Goal: Information Seeking & Learning: Check status

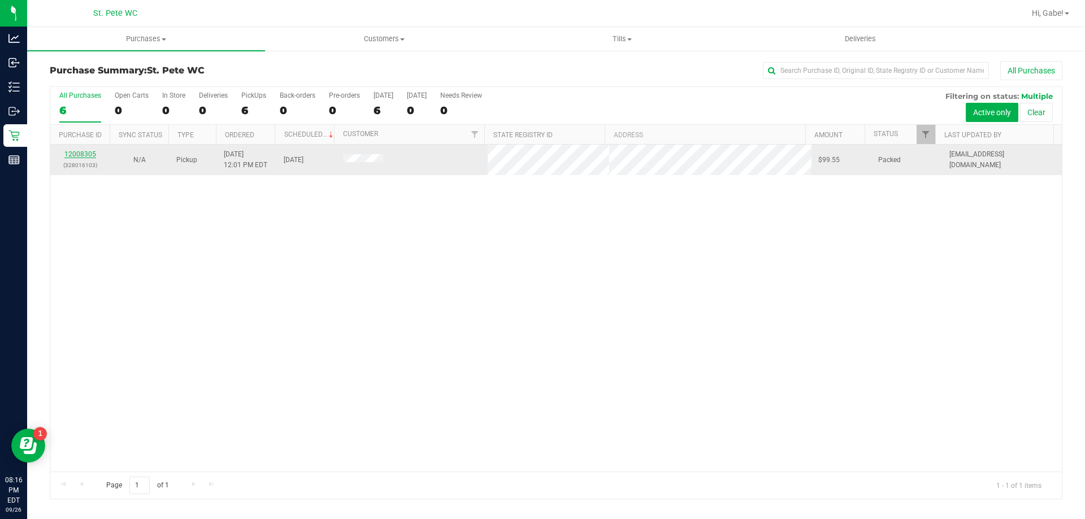
click at [75, 157] on link "12008305" at bounding box center [80, 154] width 32 height 8
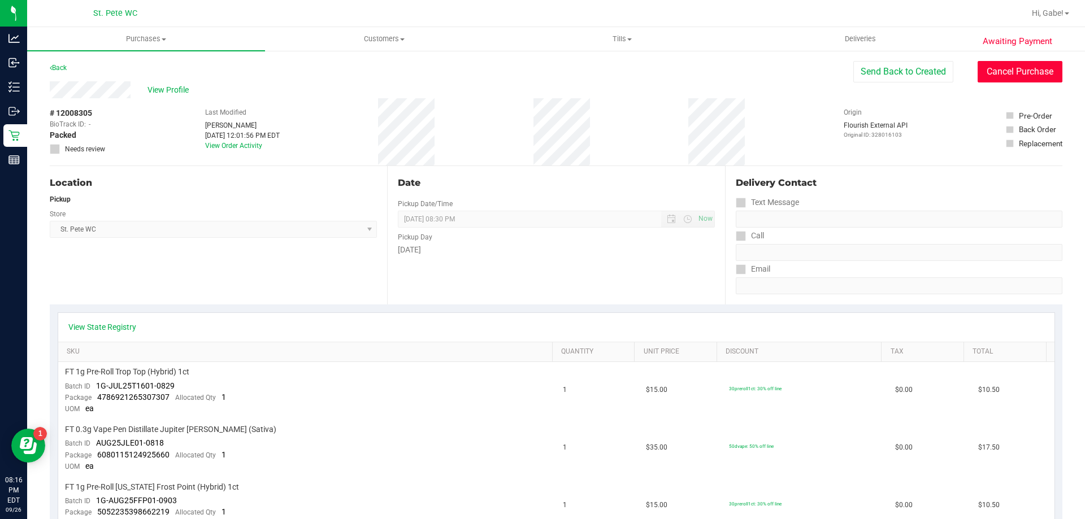
click at [998, 74] on button "Cancel Purchase" at bounding box center [1020, 71] width 85 height 21
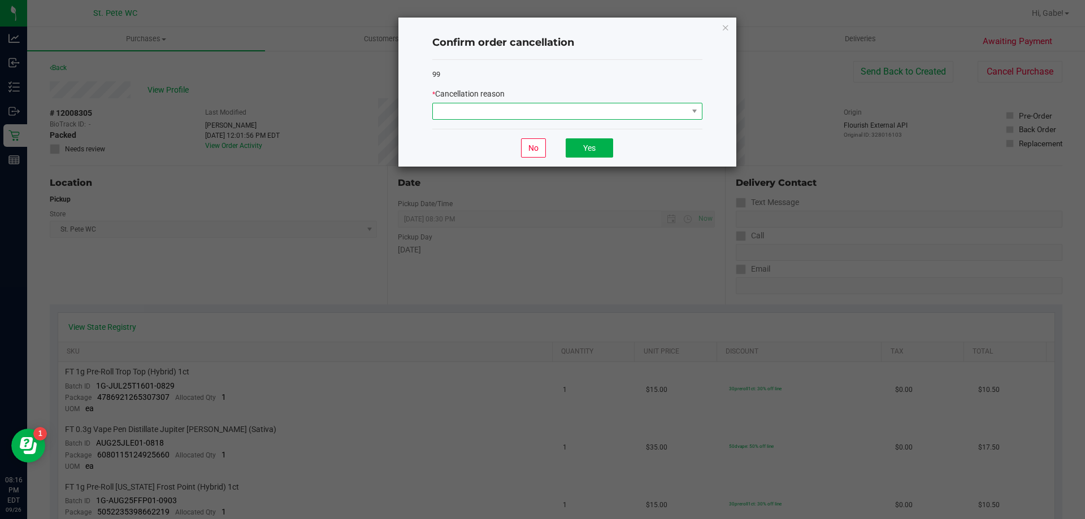
click at [689, 115] on span at bounding box center [694, 111] width 14 height 16
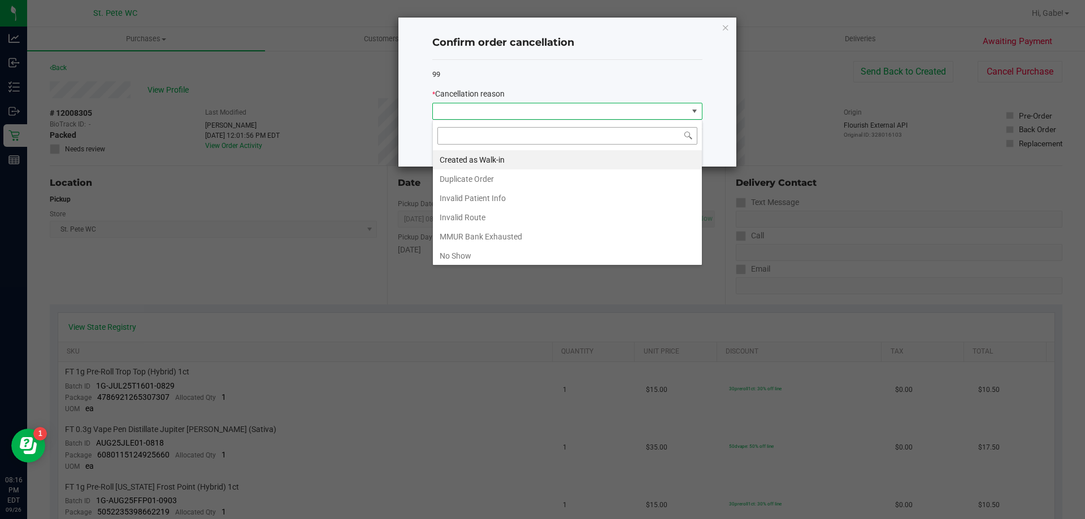
scroll to position [17, 270]
click at [521, 250] on li "No Show" at bounding box center [567, 255] width 269 height 19
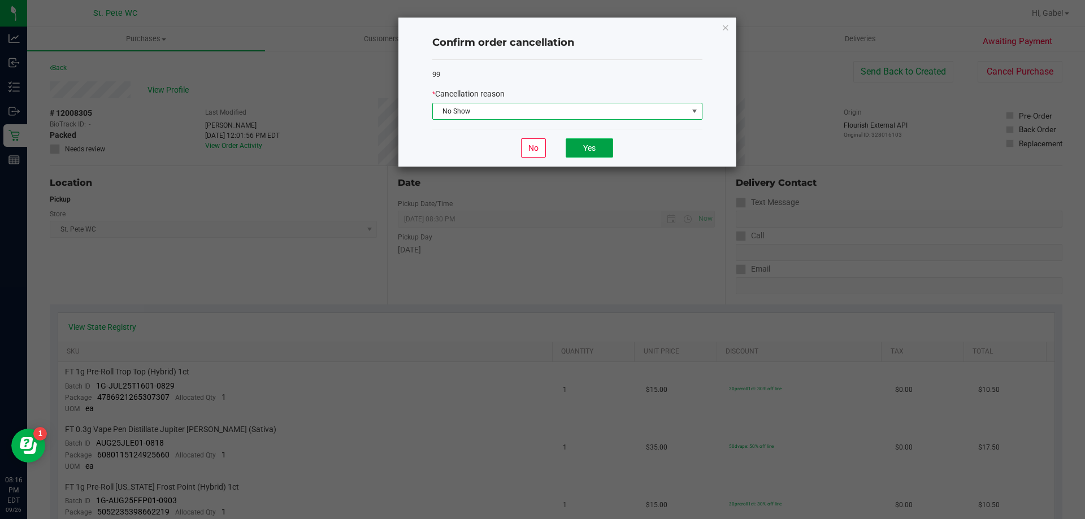
click at [593, 153] on button "Yes" at bounding box center [589, 147] width 47 height 19
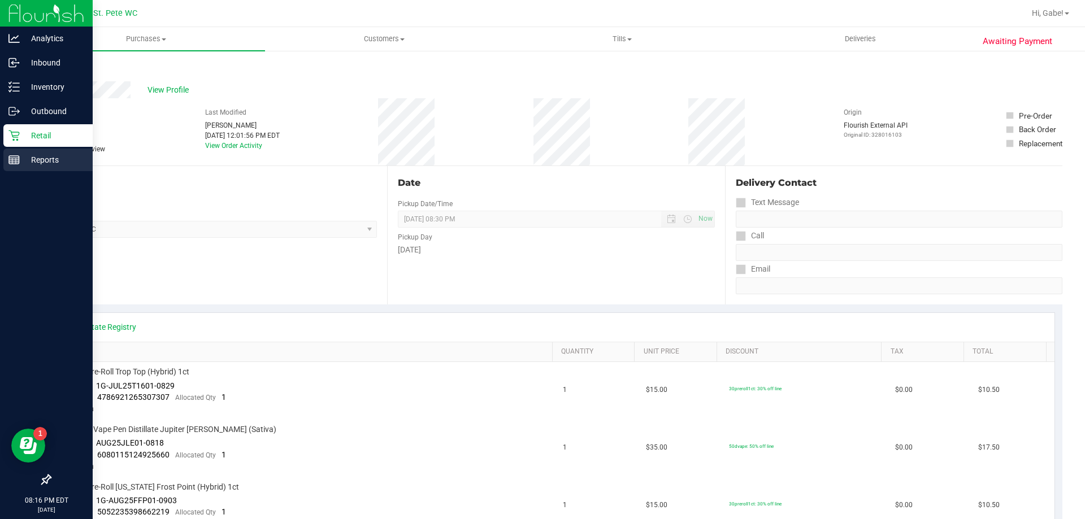
click at [36, 149] on div "Reports" at bounding box center [47, 160] width 89 height 23
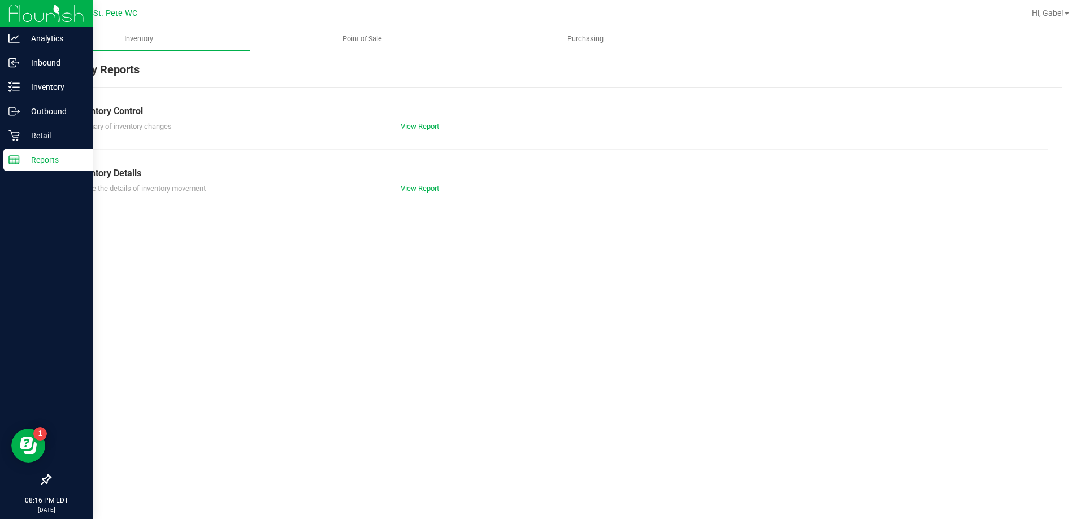
click at [53, 160] on p "Reports" at bounding box center [54, 160] width 68 height 14
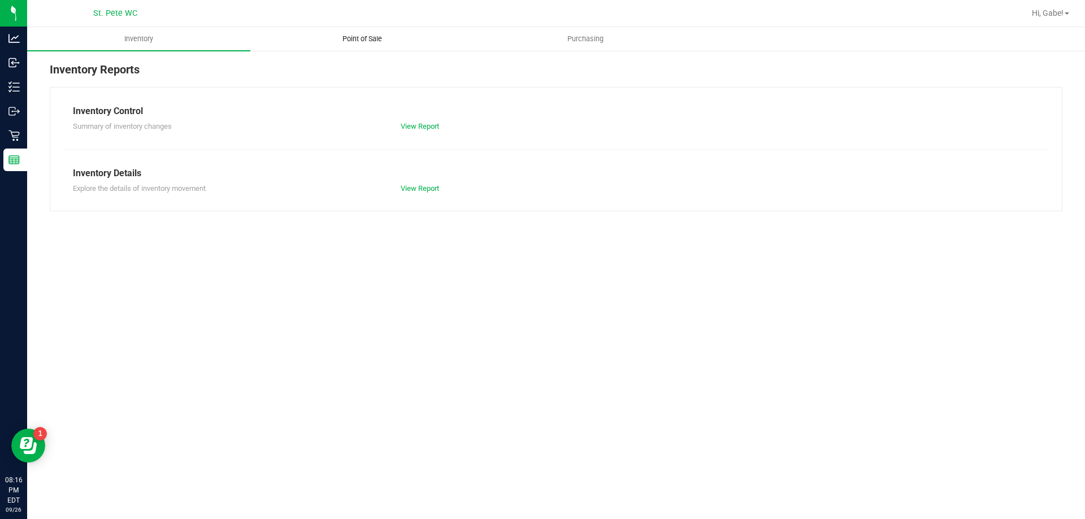
click at [357, 37] on span "Point of Sale" at bounding box center [362, 39] width 70 height 10
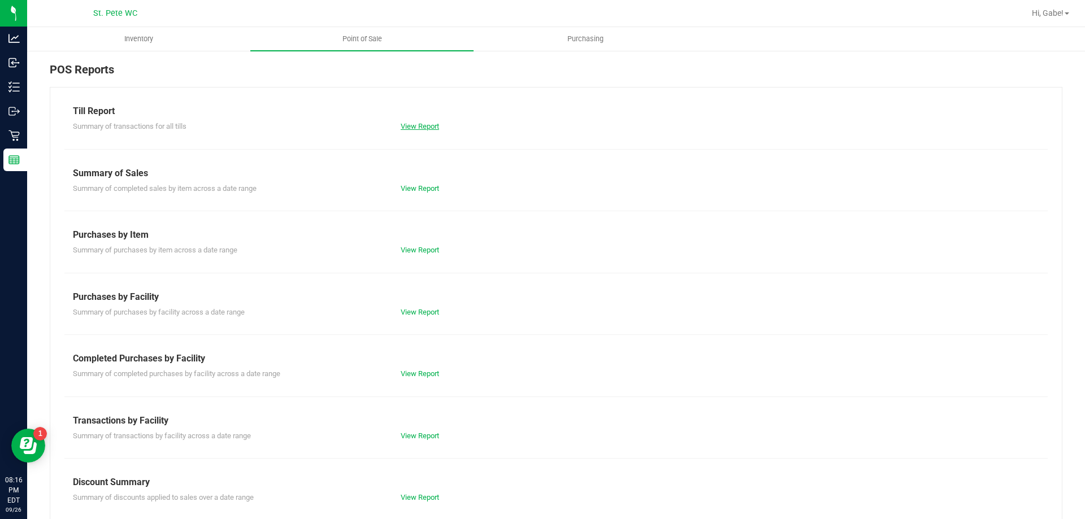
click at [418, 128] on link "View Report" at bounding box center [420, 126] width 38 height 8
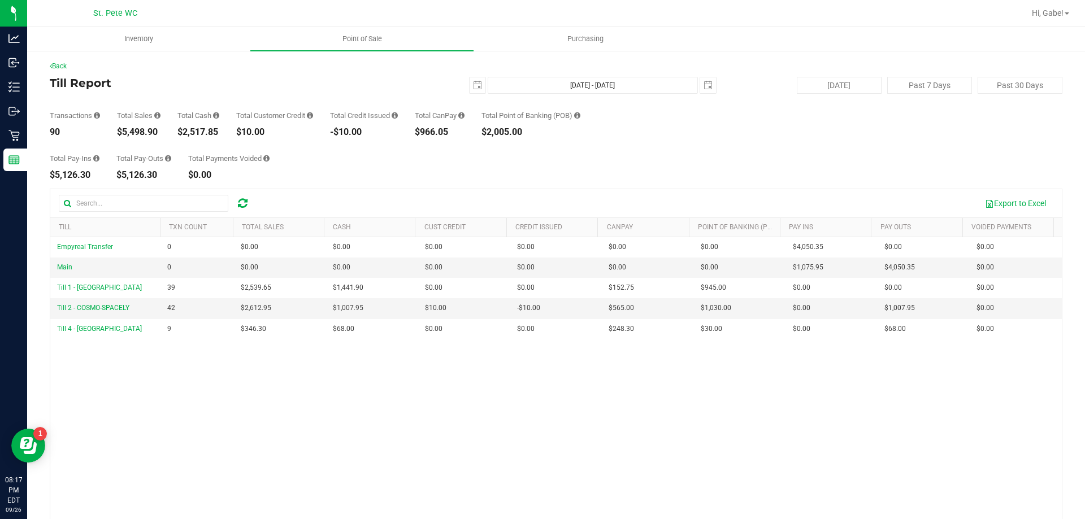
drag, startPoint x: 160, startPoint y: 133, endPoint x: 125, endPoint y: 131, distance: 34.5
click at [124, 131] on div "$5,498.90" at bounding box center [139, 132] width 44 height 9
click at [169, 133] on div "Transactions 90 Total Sales $5,498.90 Total Cash $2,517.85 Total Customer Credi…" at bounding box center [556, 115] width 1013 height 43
drag, startPoint x: 161, startPoint y: 132, endPoint x: 123, endPoint y: 132, distance: 37.9
click at [123, 132] on div "$5,498.90" at bounding box center [139, 132] width 44 height 9
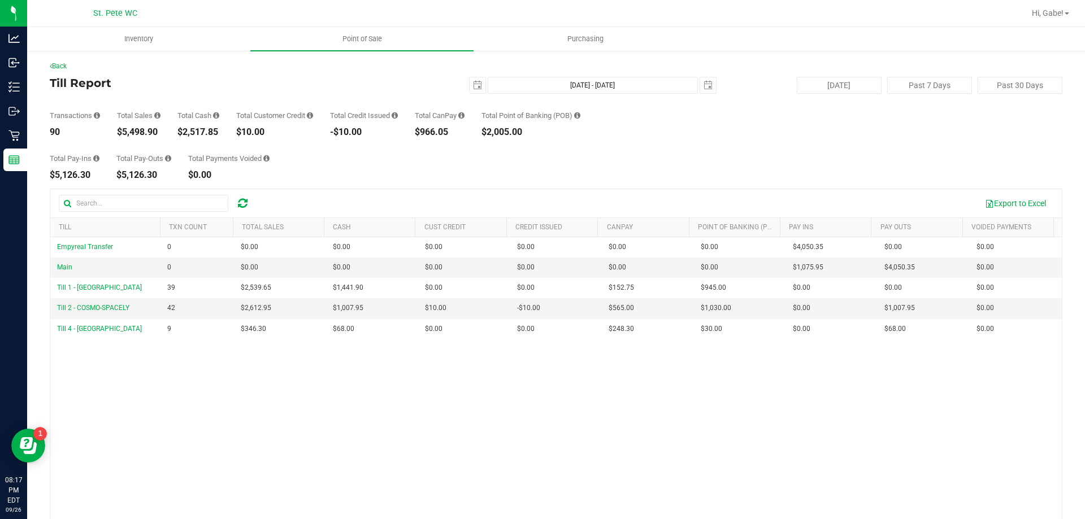
copy div "5,498.90"
click at [204, 97] on div "Transactions 90 Total Sales $5,498.90 Total Cash $2,517.85 Total Customer Credi…" at bounding box center [556, 115] width 1013 height 43
click at [162, 58] on div "Back Till Report 2025-09-26 Sep 26, 2025 - Sep 26, 2025 2025-09-26 Today Past 7…" at bounding box center [556, 327] width 1058 height 554
drag, startPoint x: 167, startPoint y: 131, endPoint x: 123, endPoint y: 133, distance: 44.7
click at [123, 133] on div "Transactions 92 Total Sales $5,664.65 Total Cash $2,513.60 Total Customer Credi…" at bounding box center [556, 115] width 1013 height 43
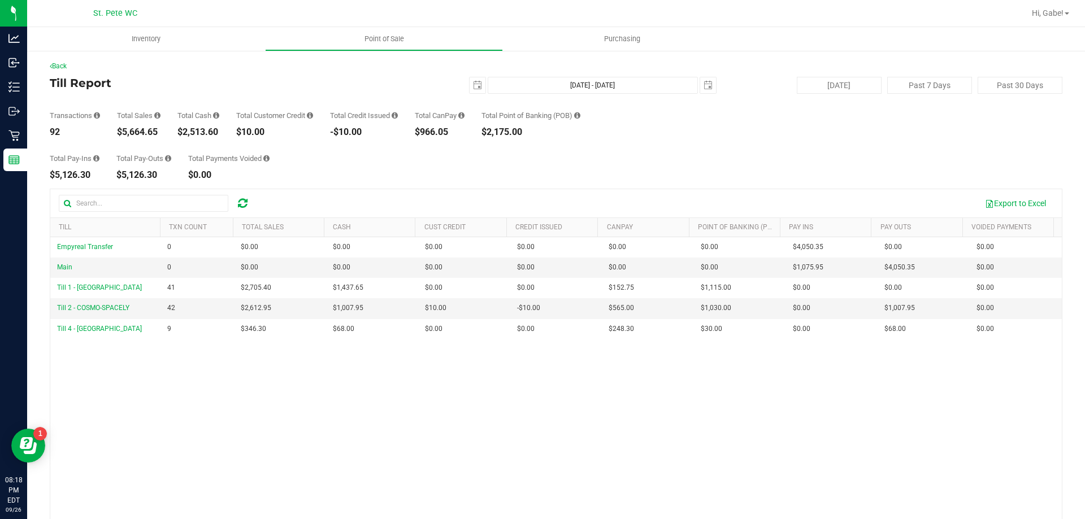
copy div "5,664.65"
click at [418, 33] on uib-tab-heading "Point of Sale" at bounding box center [384, 39] width 237 height 23
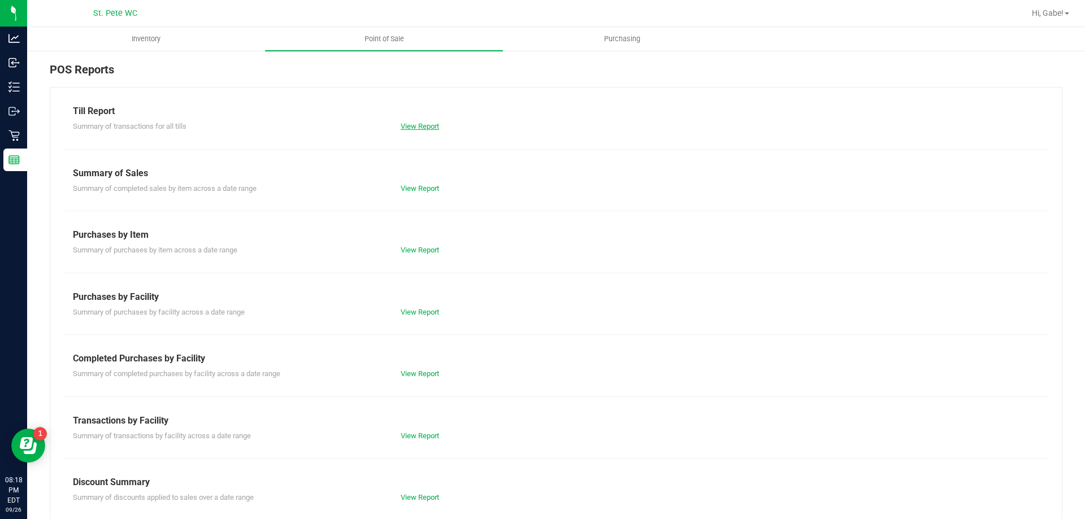
click at [417, 125] on link "View Report" at bounding box center [420, 126] width 38 height 8
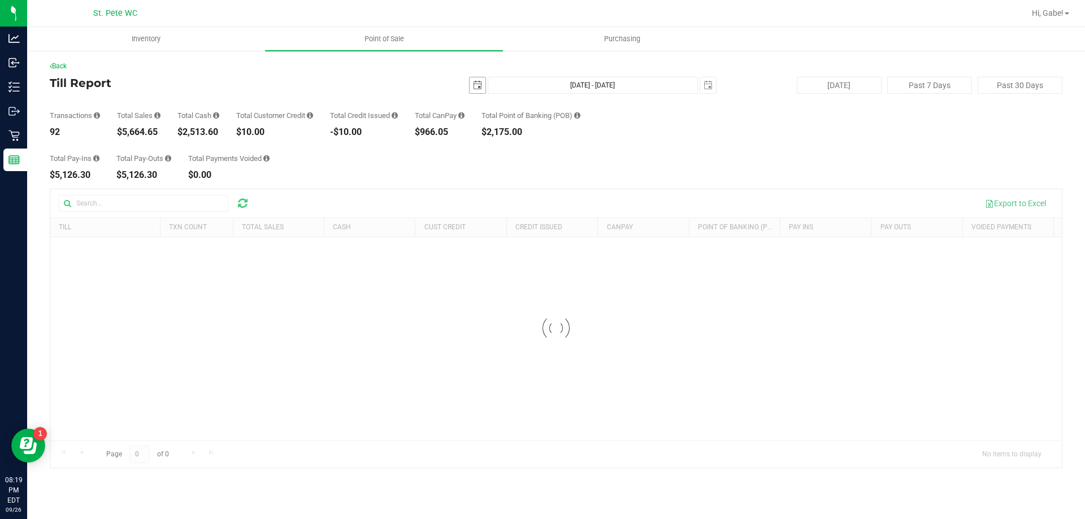
click at [476, 84] on span "select" at bounding box center [477, 85] width 9 height 9
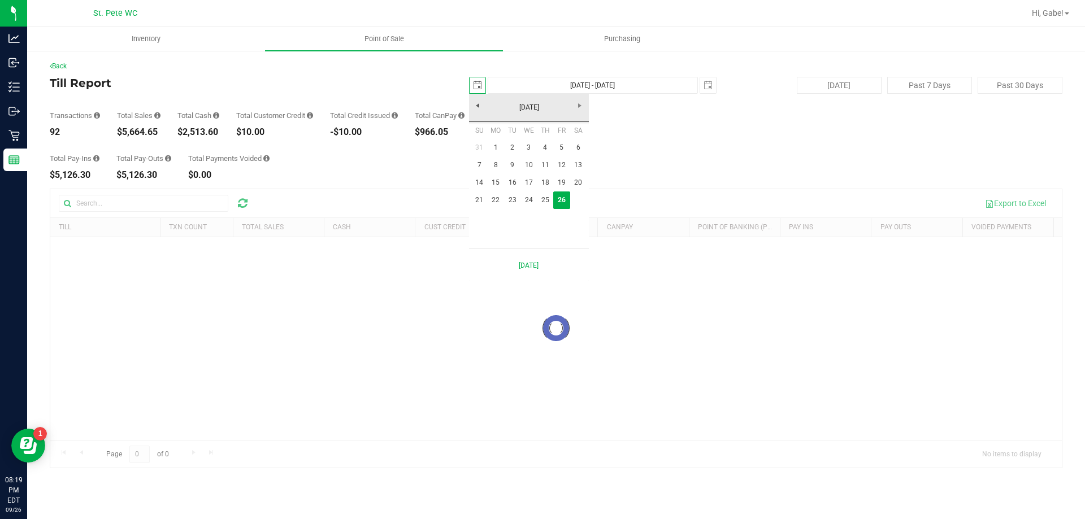
scroll to position [0, 28]
click at [497, 197] on link "22" at bounding box center [496, 201] width 16 height 18
type input "[DATE]"
type input "[DATE] - [DATE]"
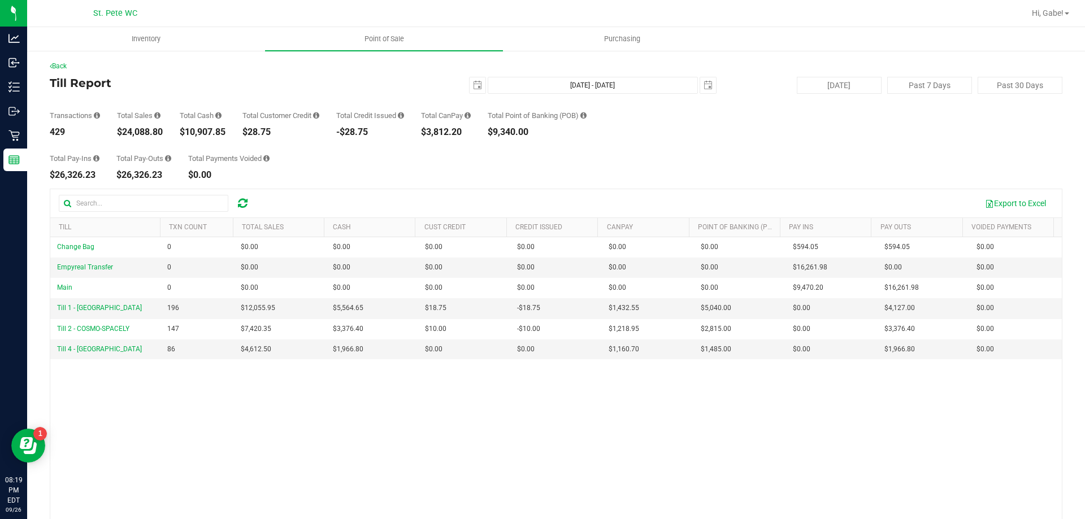
drag, startPoint x: 165, startPoint y: 132, endPoint x: 124, endPoint y: 130, distance: 41.3
click at [124, 130] on div "Transactions 429 Total Sales $24,088.80 Total Cash $10,907.85 Total Customer Cr…" at bounding box center [556, 115] width 1013 height 43
copy div "24,088.80"
click at [470, 84] on span "select" at bounding box center [478, 85] width 16 height 16
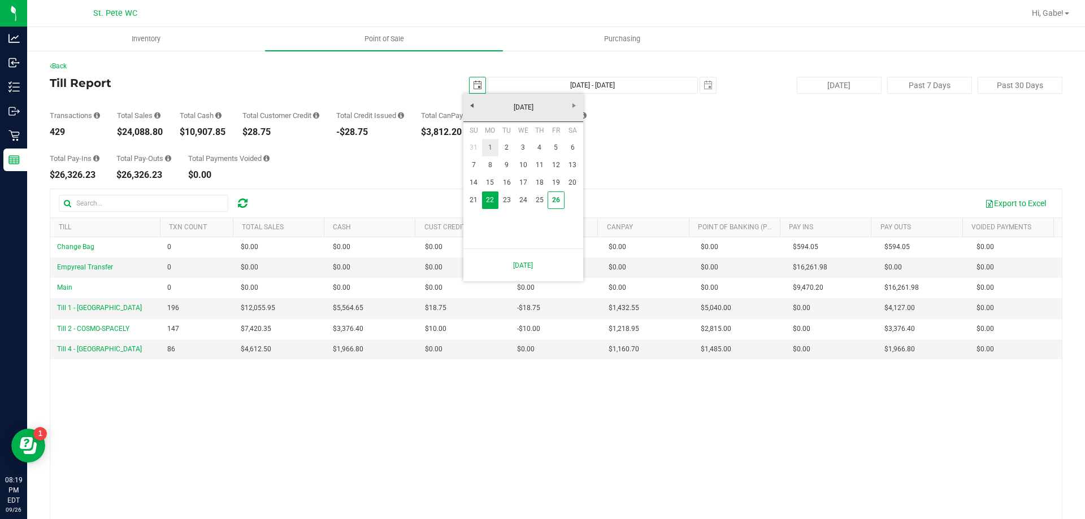
click at [486, 146] on link "1" at bounding box center [490, 148] width 16 height 18
type input "[DATE]"
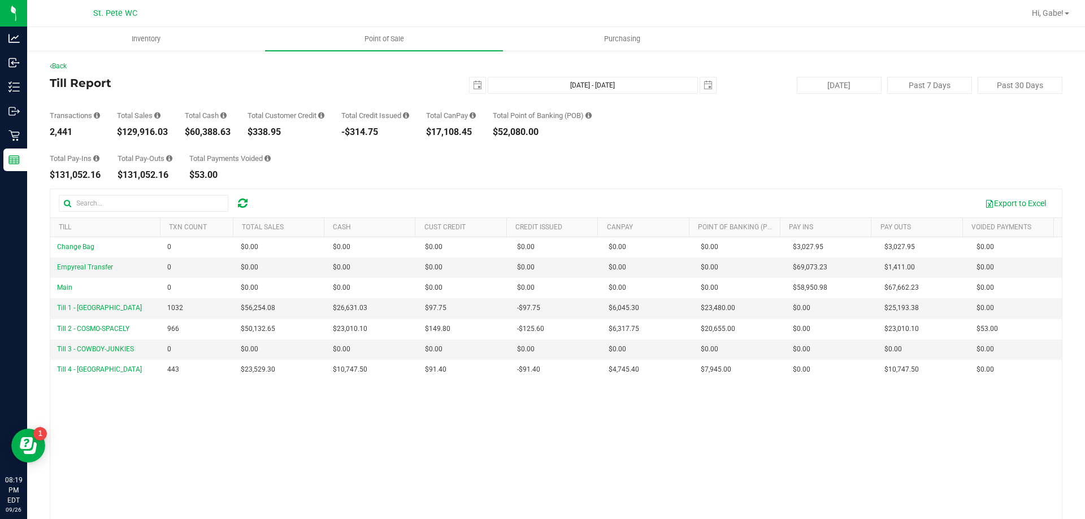
drag, startPoint x: 169, startPoint y: 133, endPoint x: 123, endPoint y: 131, distance: 45.8
click at [123, 131] on div "Transactions 2,441 Total Sales $129,916.03 Total Cash $60,388.63 Total Customer…" at bounding box center [556, 115] width 1013 height 43
copy div "129,916.03"
click at [824, 86] on button "[DATE]" at bounding box center [839, 85] width 85 height 17
type input "[DATE] - [DATE]"
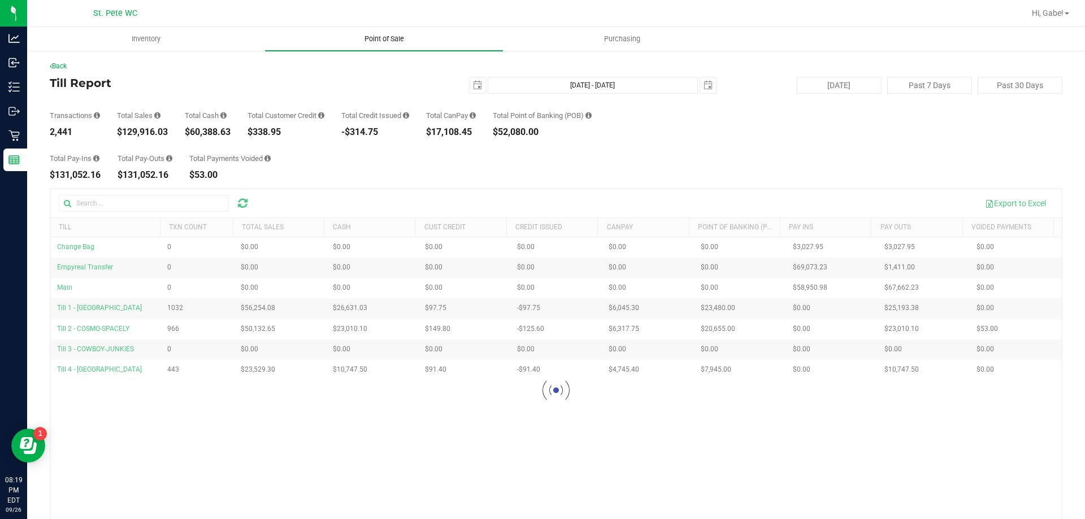
click at [374, 39] on span "Point of Sale" at bounding box center [384, 39] width 70 height 10
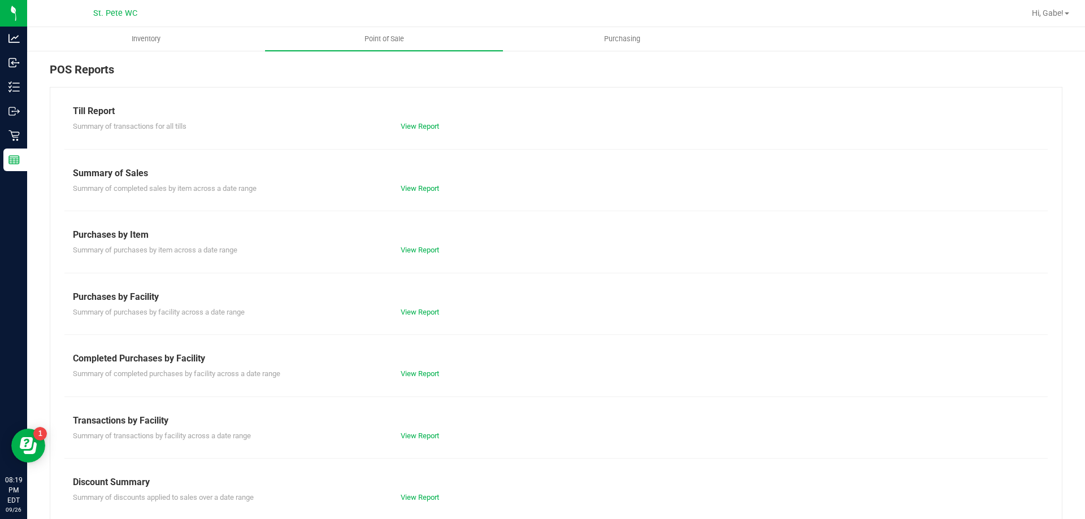
click at [404, 503] on div "View Report" at bounding box center [474, 497] width 164 height 11
click at [414, 491] on div "Summary of discounts applied to sales over a date range View Report" at bounding box center [556, 496] width 984 height 14
click at [411, 497] on link "View Report" at bounding box center [420, 497] width 38 height 8
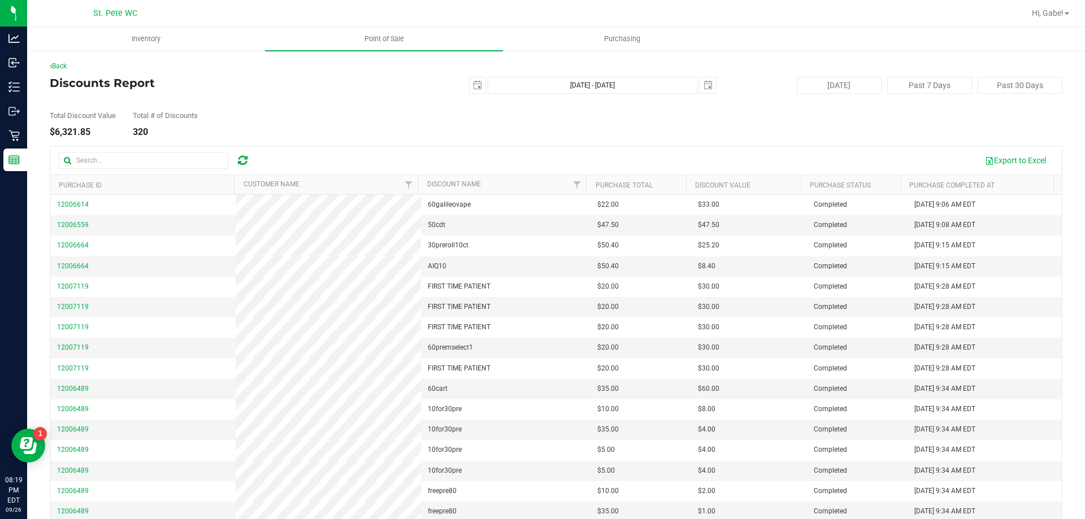
drag, startPoint x: 90, startPoint y: 128, endPoint x: 54, endPoint y: 130, distance: 36.8
click at [54, 130] on div "$6,321.85" at bounding box center [83, 132] width 66 height 9
copy div "6,321.85"
